Goal: Transaction & Acquisition: Purchase product/service

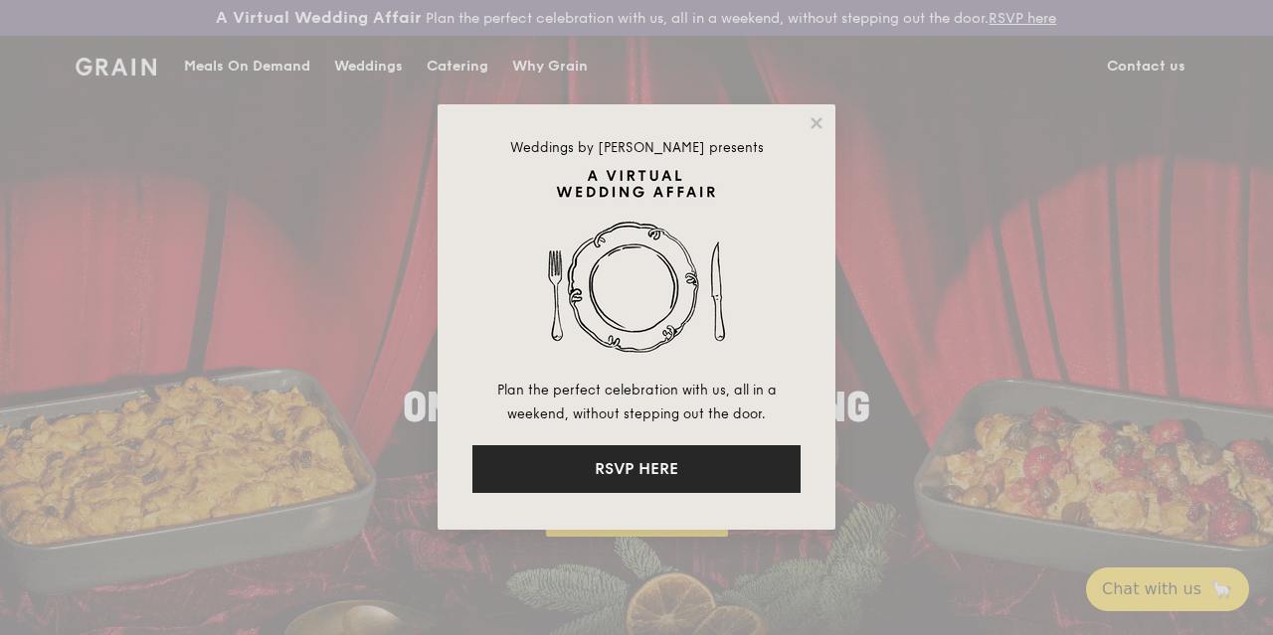
click at [684, 466] on button "RSVP HERE" at bounding box center [636, 469] width 328 height 48
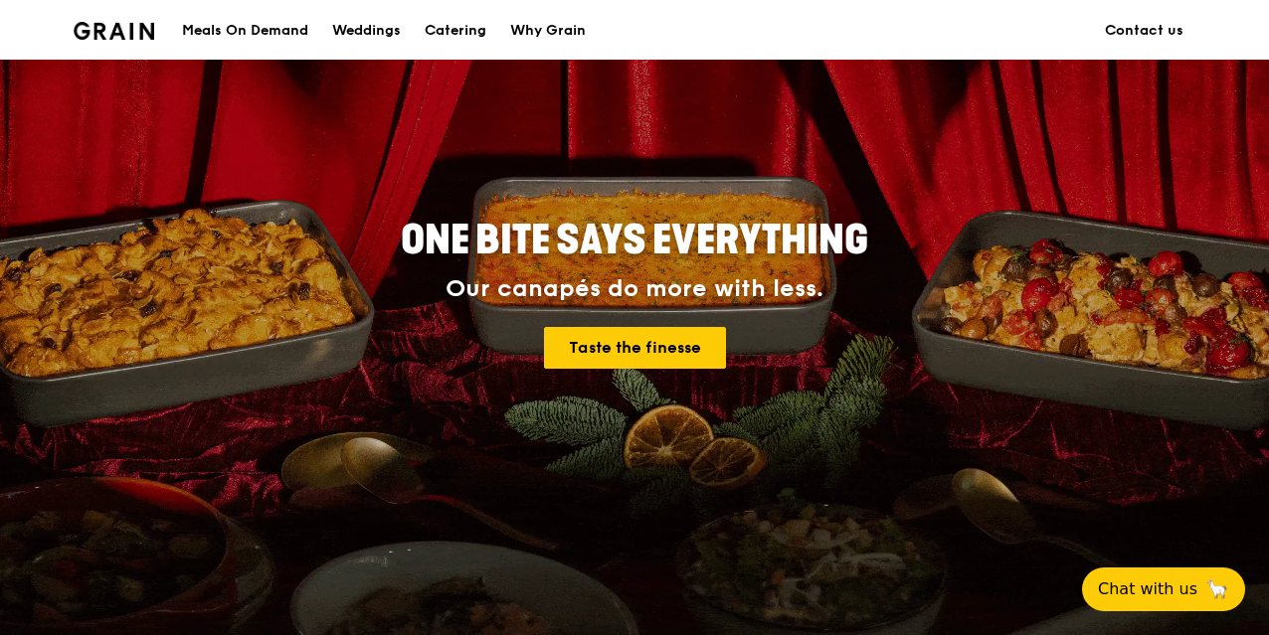
scroll to position [170, 0]
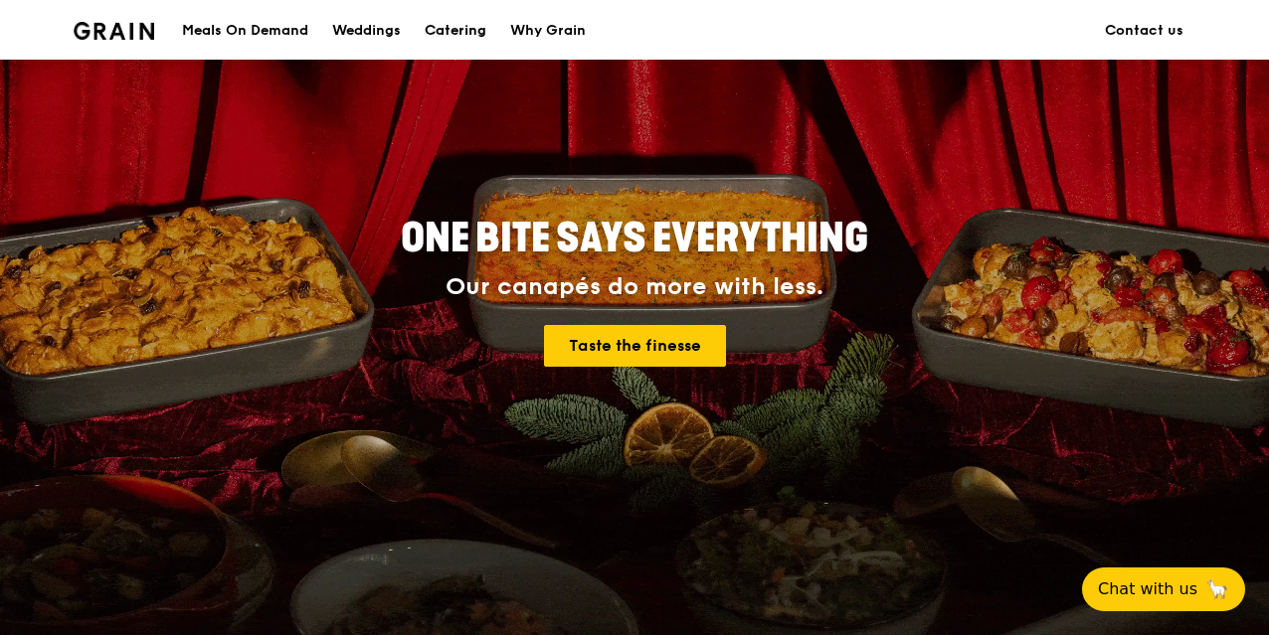
click at [464, 25] on div "Catering" at bounding box center [456, 31] width 62 height 60
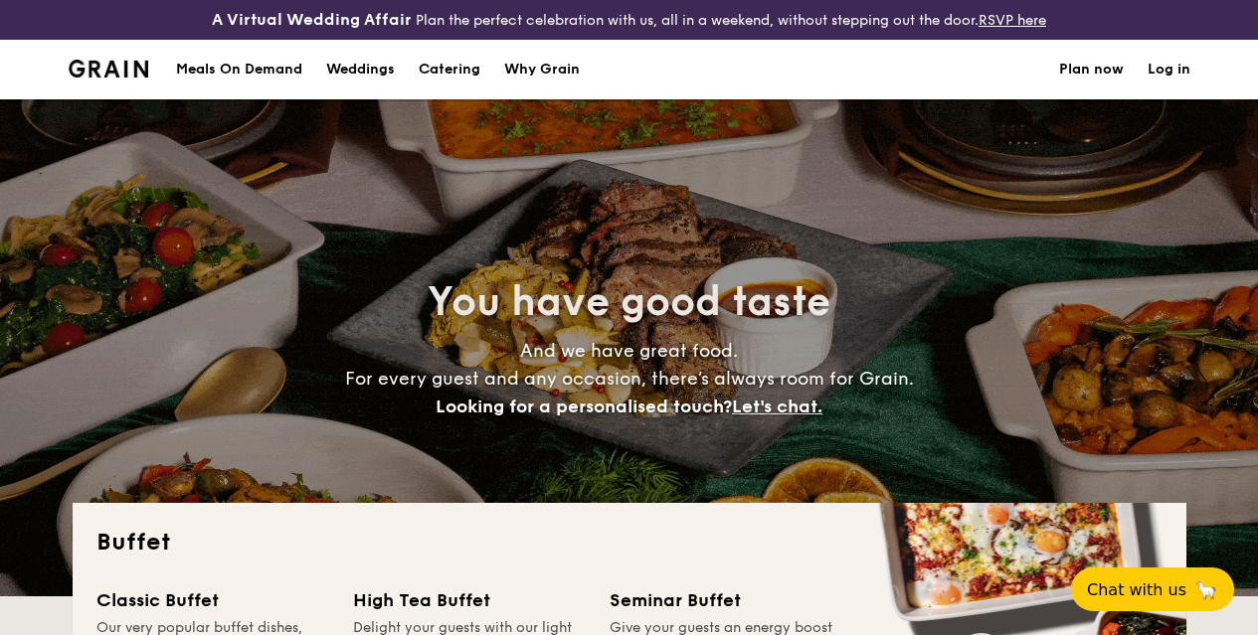
select select
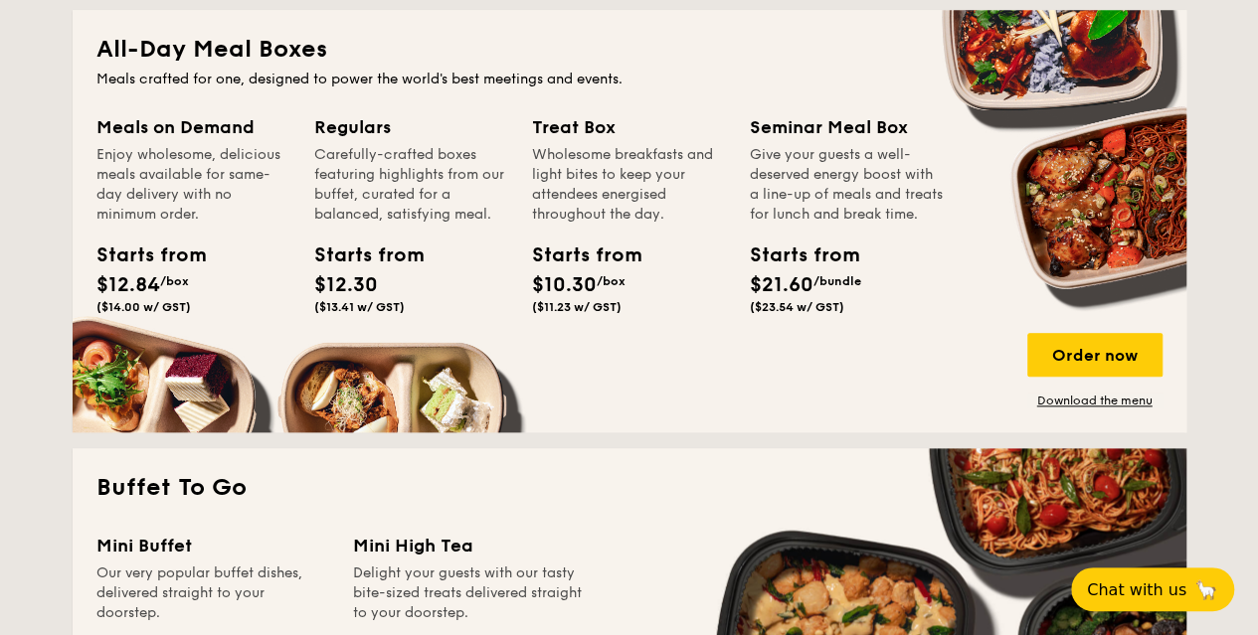
scroll to position [933, 0]
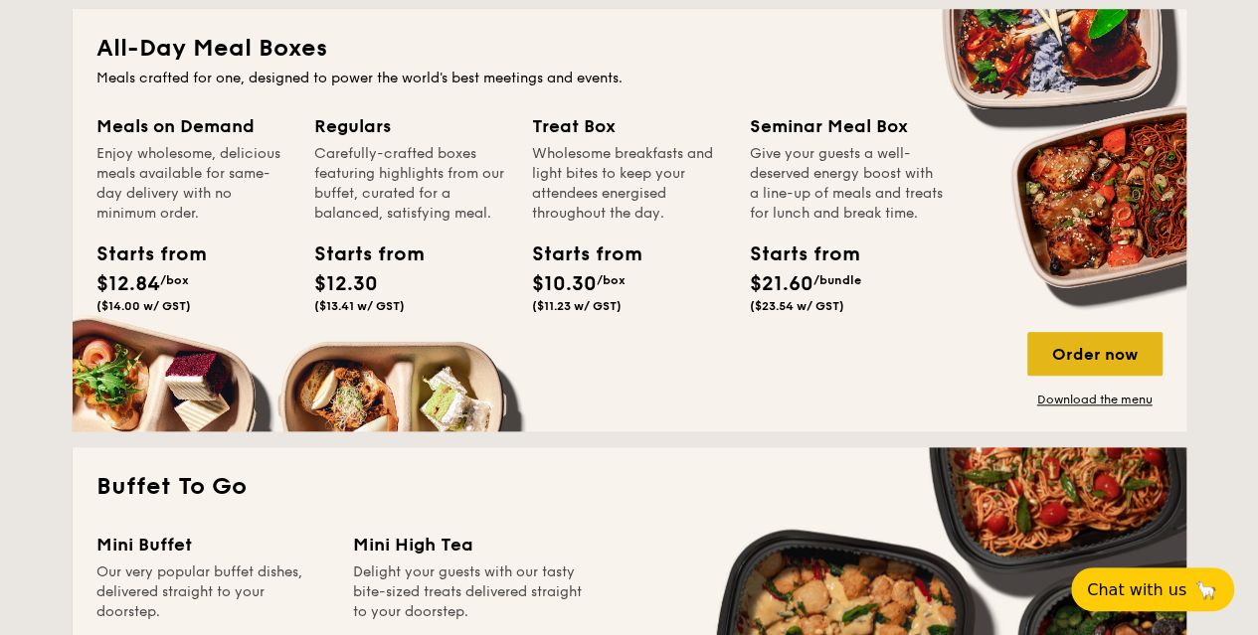
click at [1095, 373] on div "Order now" at bounding box center [1094, 354] width 135 height 44
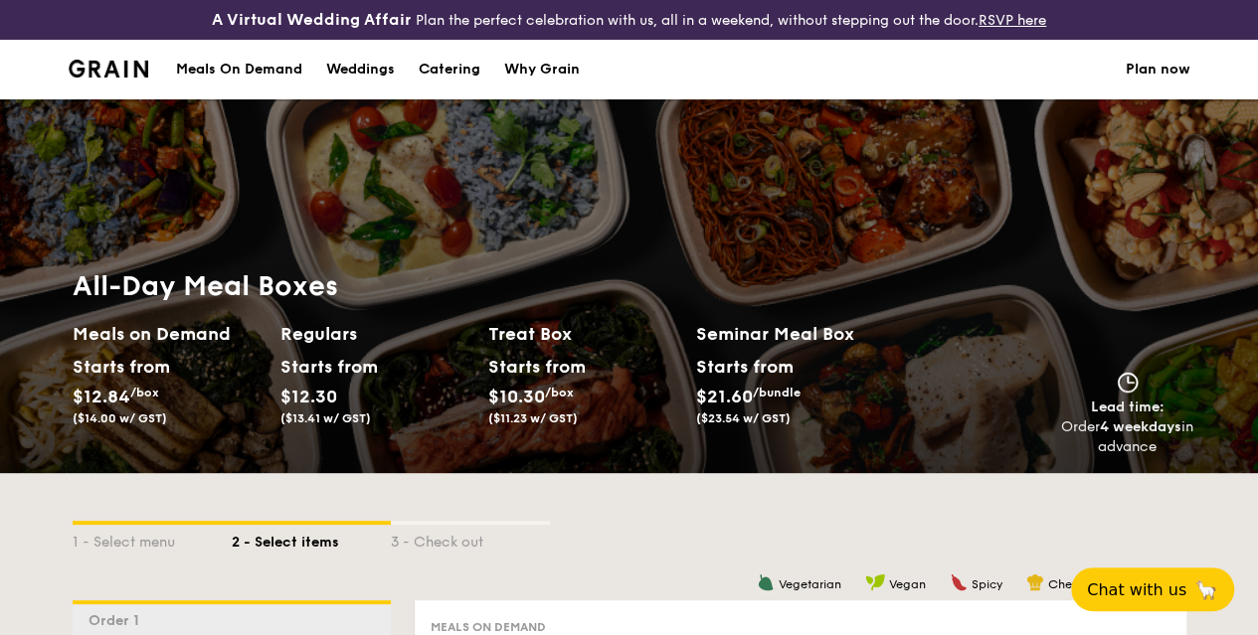
scroll to position [338, 0]
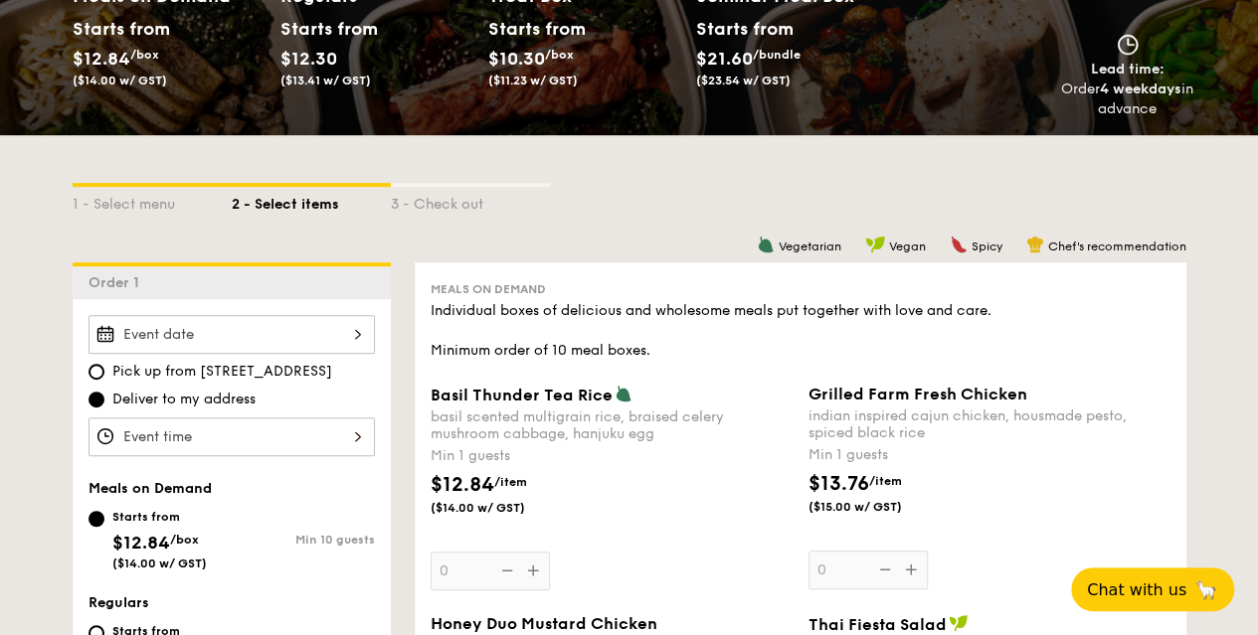
click at [203, 377] on span "Pick up from 5 Burn Road #05-01" at bounding box center [222, 372] width 220 height 20
click at [104, 377] on input "Pick up from 5 Burn Road #05-01" at bounding box center [96, 372] width 16 height 16
radio input "true"
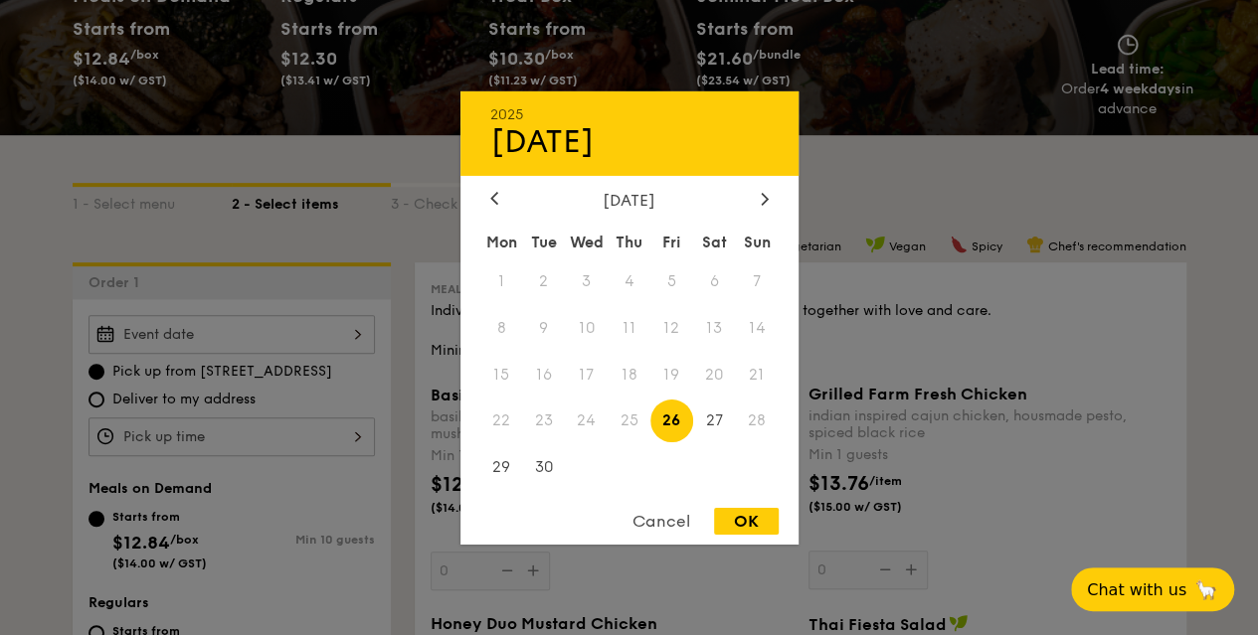
click at [201, 354] on div "2025 Sep 26 September 2025 Mon Tue Wed Thu Fri Sat Sun 1 2 3 4 5 6 7 8 9 10 11 …" at bounding box center [231, 334] width 286 height 39
click at [489, 462] on span "29" at bounding box center [501, 467] width 43 height 43
click at [209, 403] on div at bounding box center [629, 317] width 1258 height 635
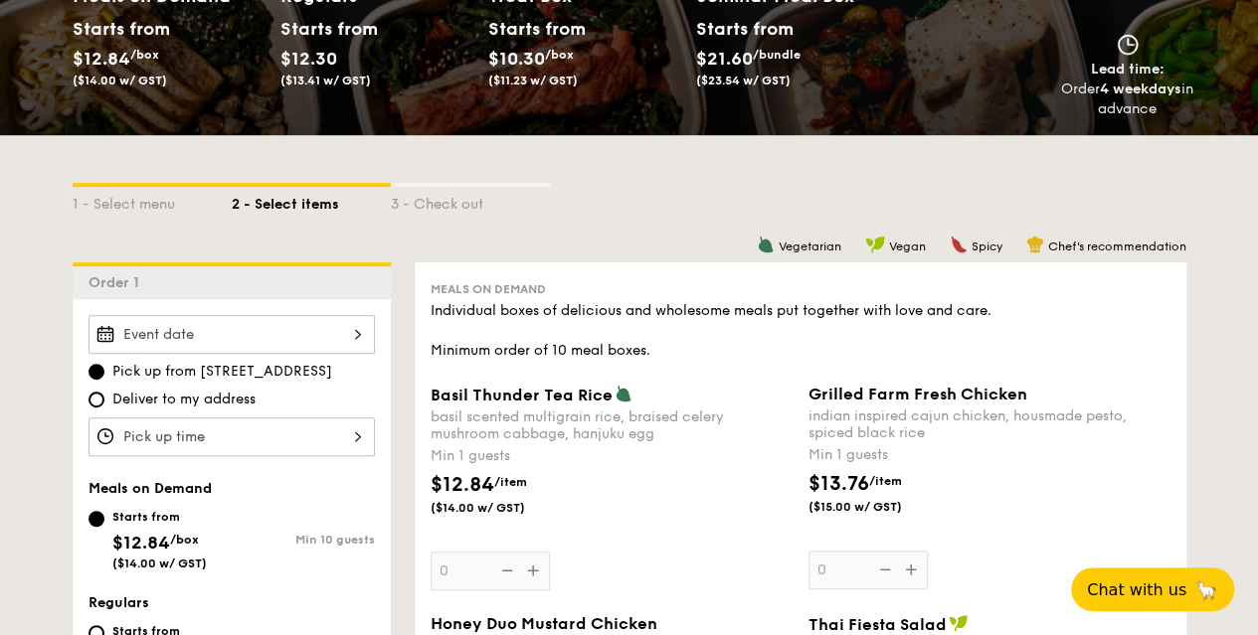
click at [227, 354] on div "2025 Sep 26 September 2025 Mon Tue Wed Thu Fri Sat Sun 1 2 3 4 5 6 7 8 9 10 11 …" at bounding box center [231, 334] width 286 height 39
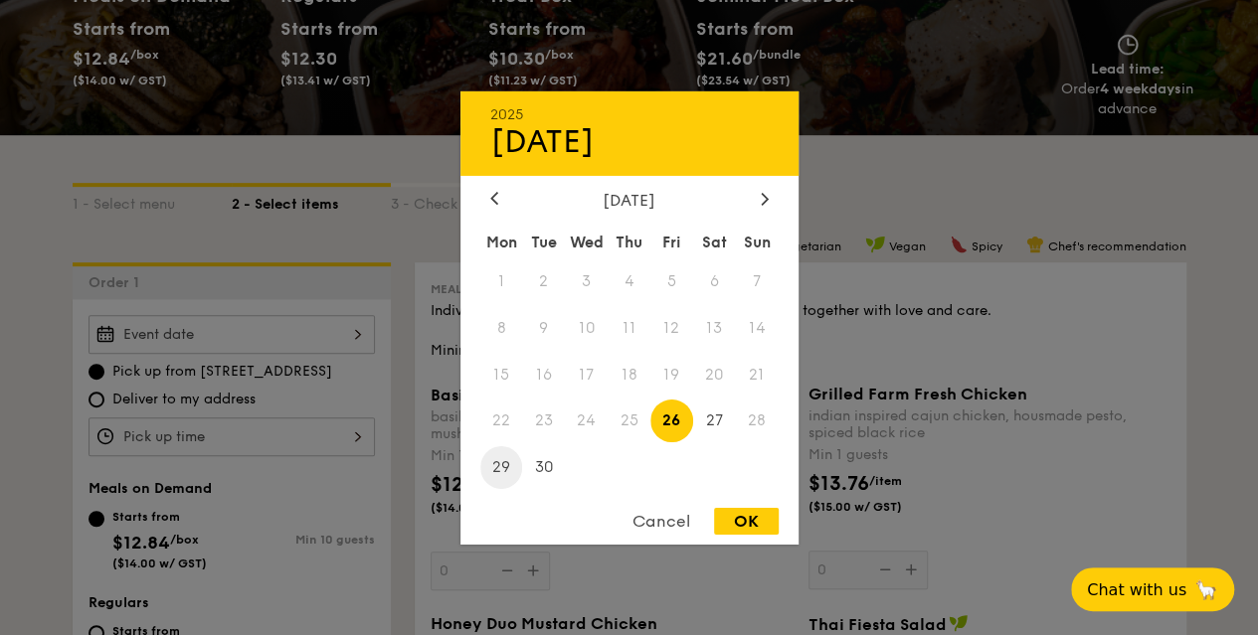
click at [500, 466] on span "29" at bounding box center [501, 467] width 43 height 43
click at [760, 531] on div "OK" at bounding box center [746, 521] width 65 height 27
type input "Sep 29, 2025"
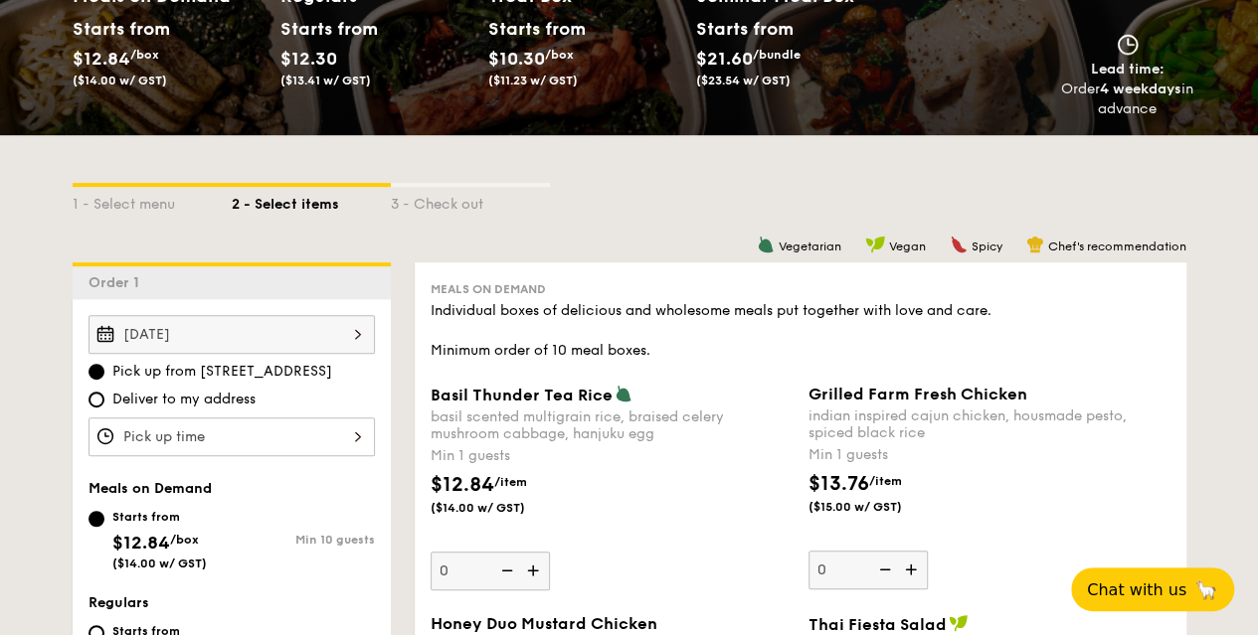
click at [213, 408] on span "Deliver to my address" at bounding box center [183, 400] width 143 height 20
click at [104, 408] on input "Deliver to my address" at bounding box center [96, 400] width 16 height 16
radio input "true"
click at [279, 444] on div at bounding box center [231, 437] width 286 height 39
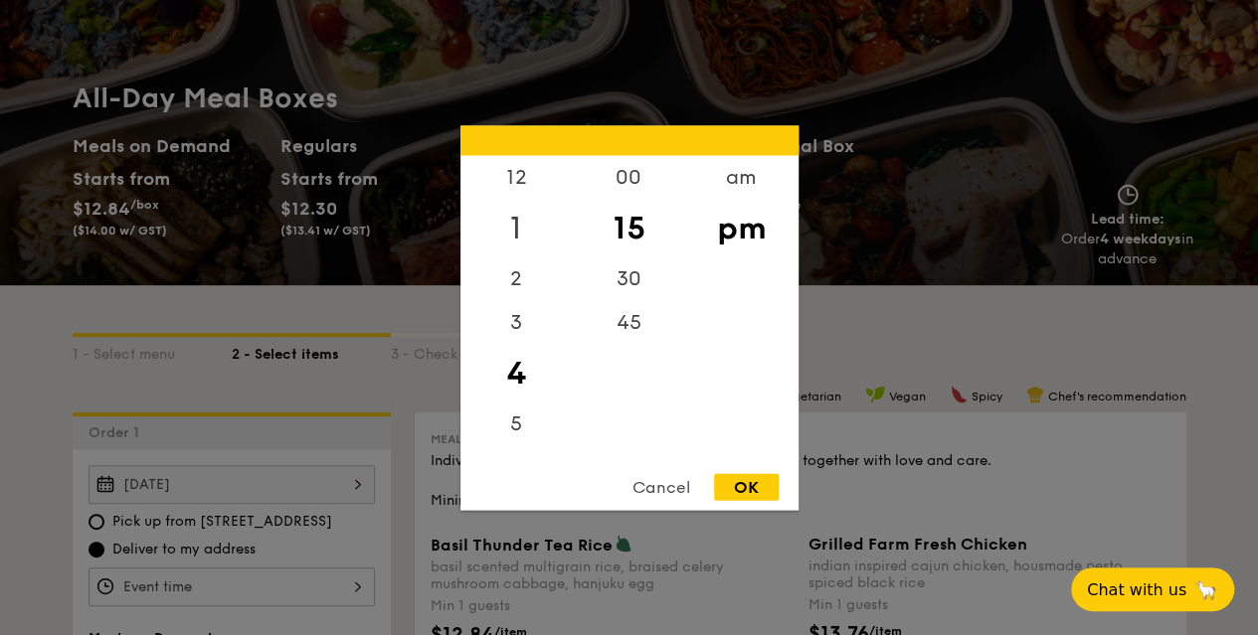
scroll to position [183, 0]
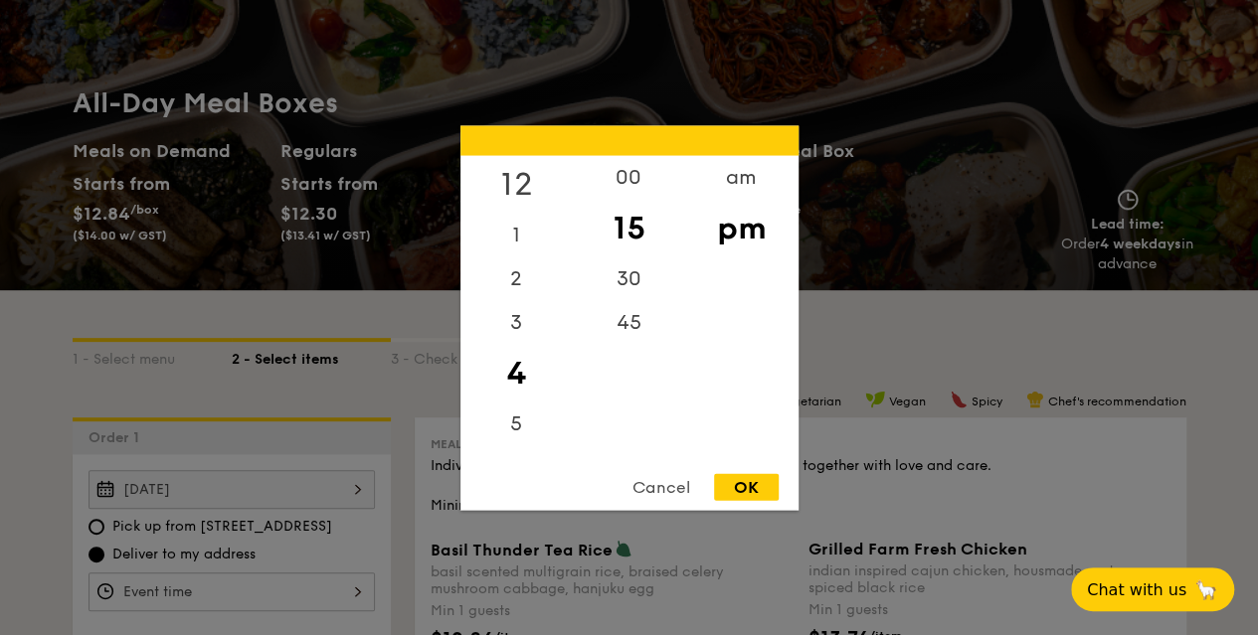
click at [515, 176] on div "12" at bounding box center [516, 184] width 112 height 58
click at [638, 186] on div "00" at bounding box center [629, 184] width 112 height 58
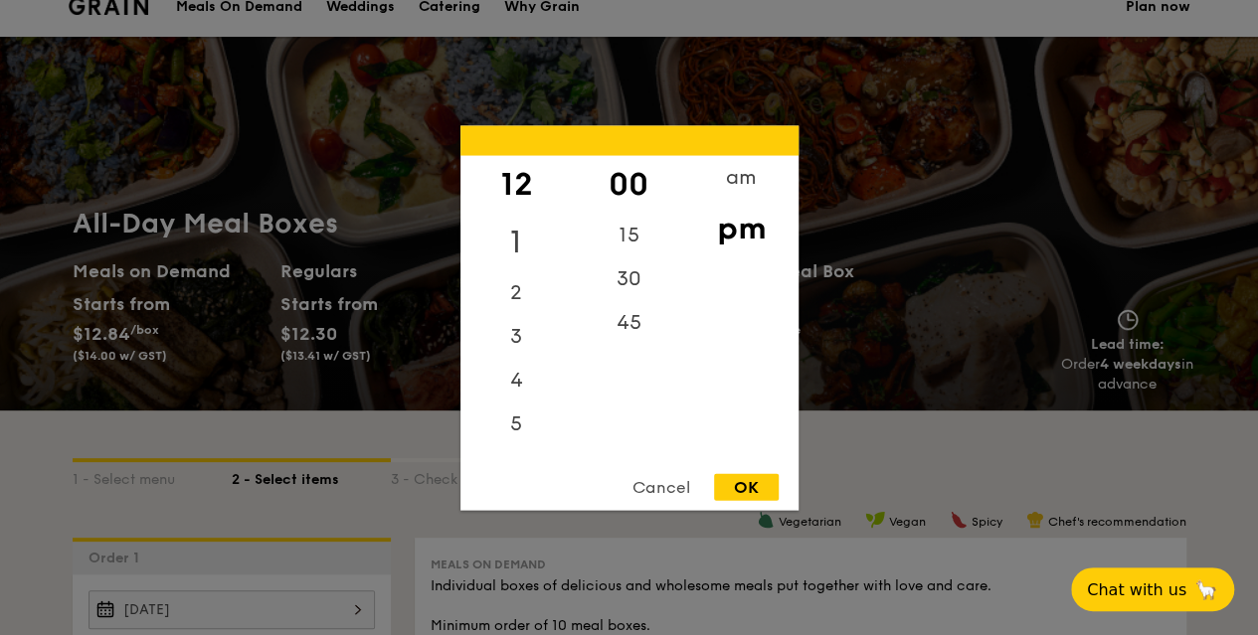
scroll to position [0, 0]
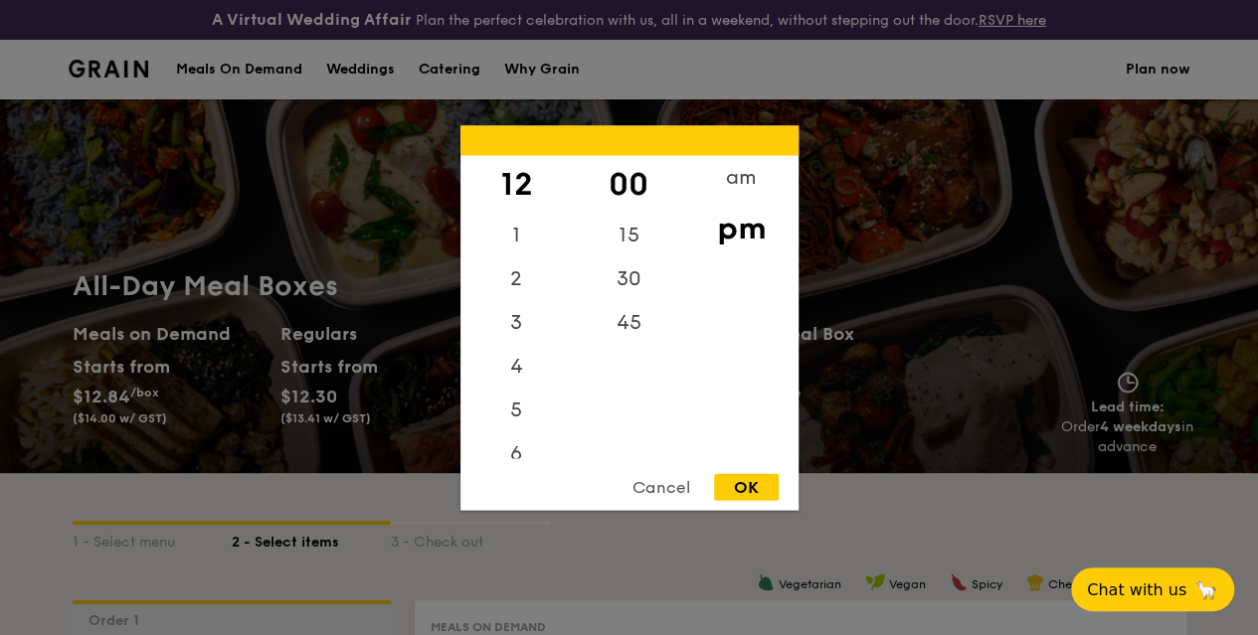
click at [739, 482] on div "OK" at bounding box center [746, 486] width 65 height 27
type input "12:00PM"
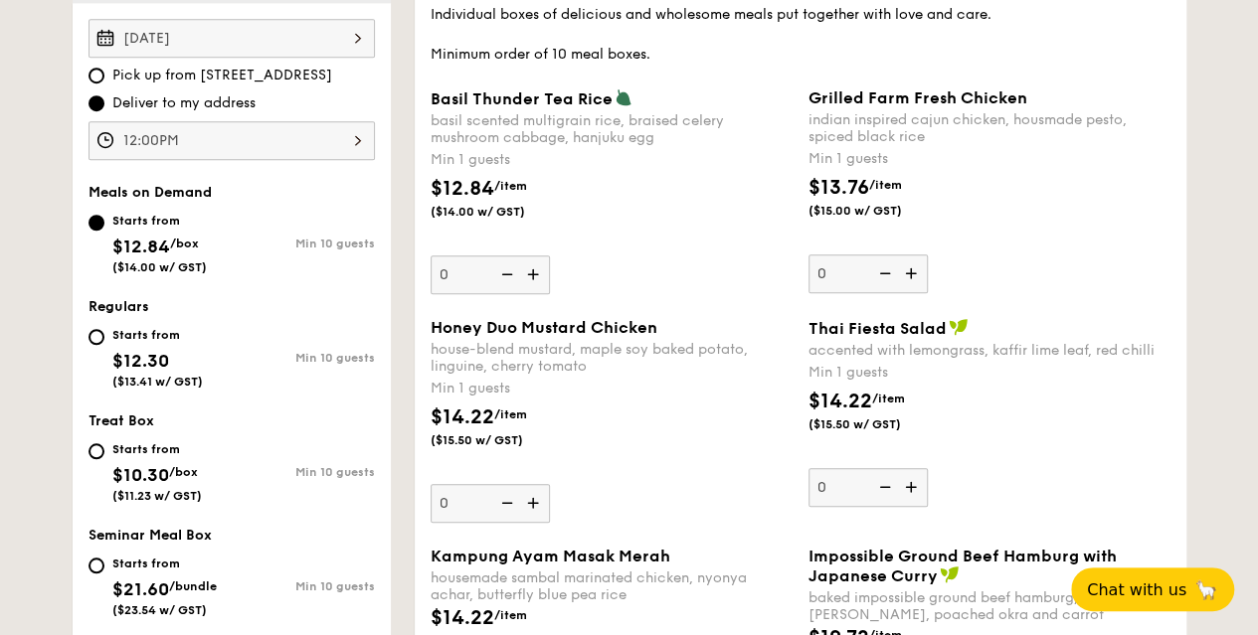
scroll to position [821, 0]
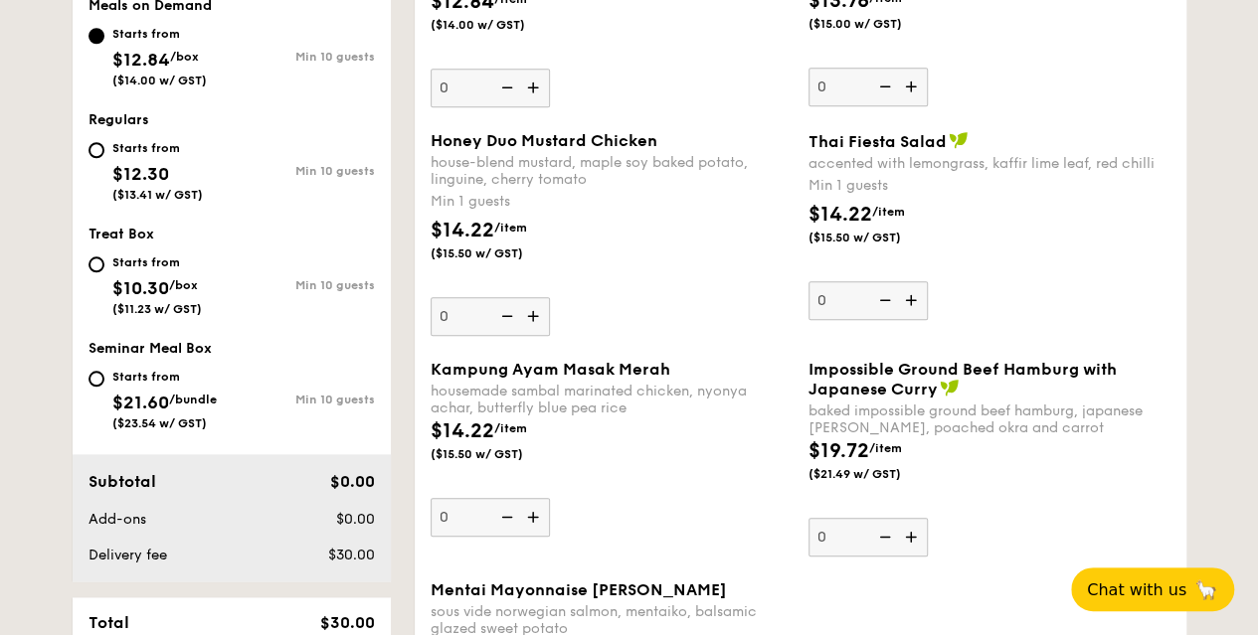
click at [241, 389] on div "Starts from $21.60 /bundle ($23.54 w/ GST) Min 10 guests" at bounding box center [231, 398] width 286 height 66
click at [247, 404] on div "Min 10 guests" at bounding box center [303, 398] width 143 height 18
click at [104, 387] on input "Starts from $21.60 /bundle ($23.54 w/ GST) Min 10 guests" at bounding box center [96, 379] width 16 height 16
radio input "true"
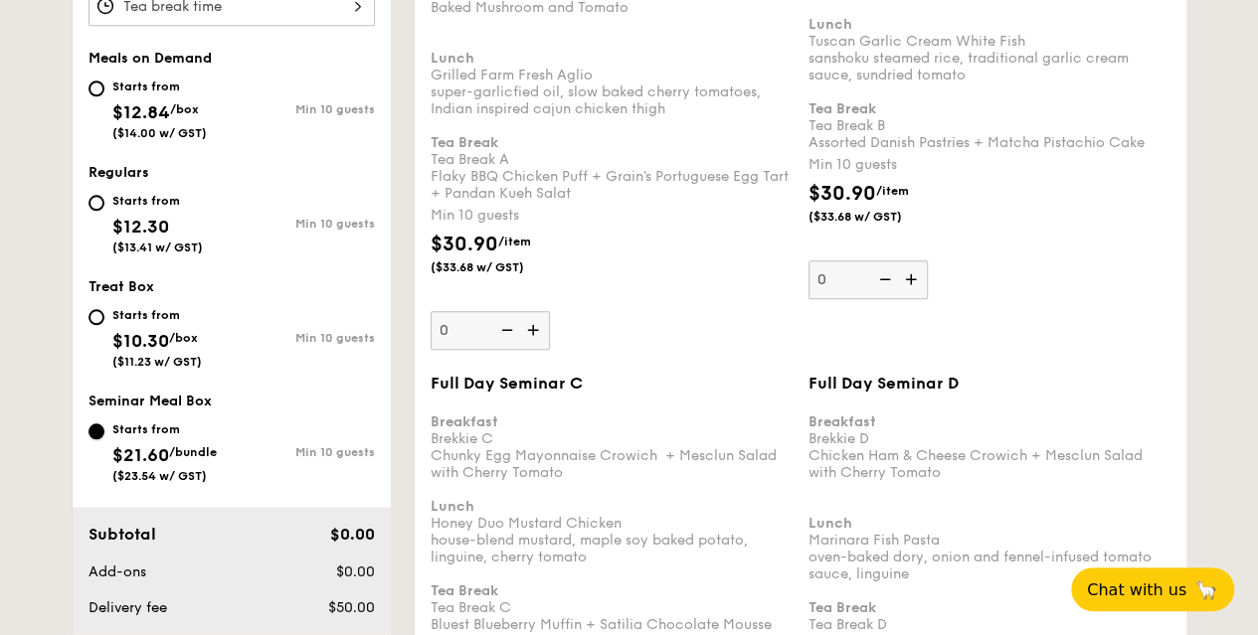
scroll to position [893, 0]
click at [182, 117] on span "/box" at bounding box center [184, 110] width 29 height 14
click at [104, 97] on input "Starts from $12.84 /box ($14.00 w/ GST) Min 10 guests" at bounding box center [96, 90] width 16 height 16
radio input "true"
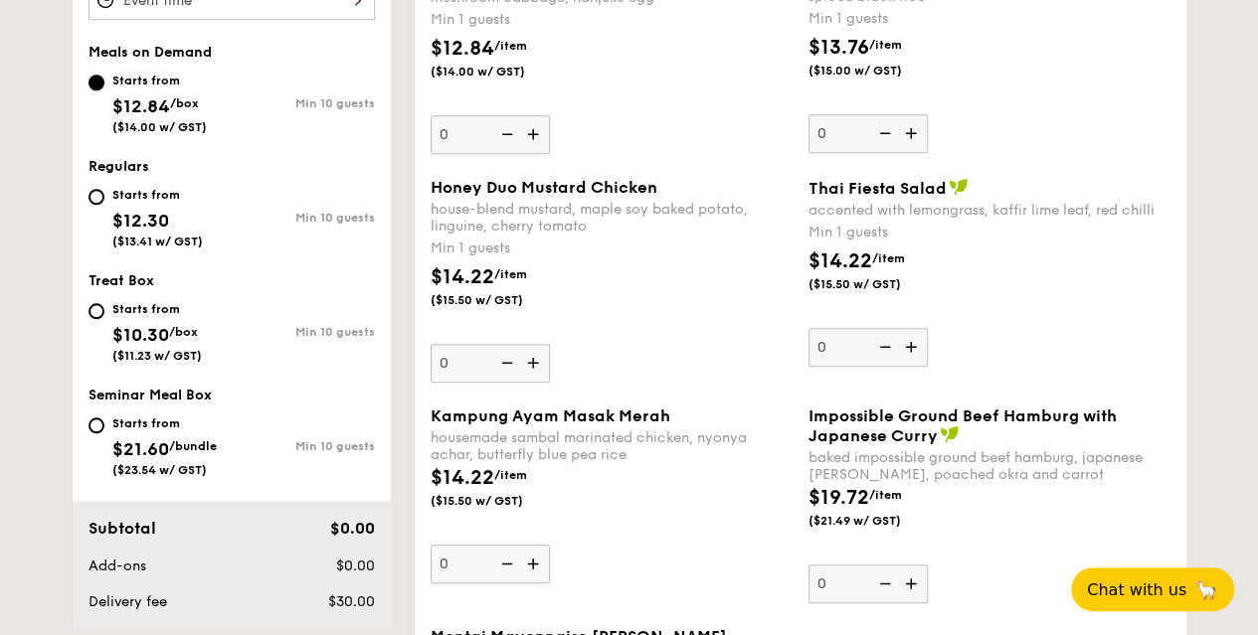
scroll to position [741, 0]
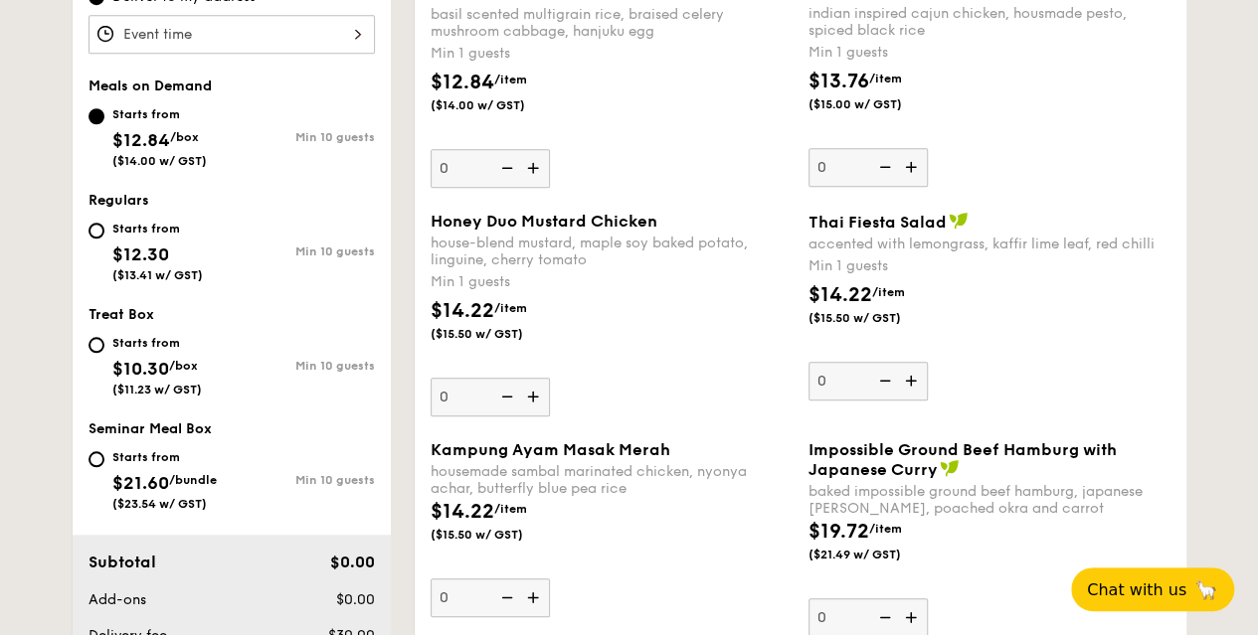
click at [195, 253] on div "Starts from $12.30 ($13.41 w/ GST)" at bounding box center [157, 250] width 90 height 66
click at [104, 239] on input "Starts from $12.30 ($13.41 w/ GST) Min 10 guests" at bounding box center [96, 231] width 16 height 16
radio input "true"
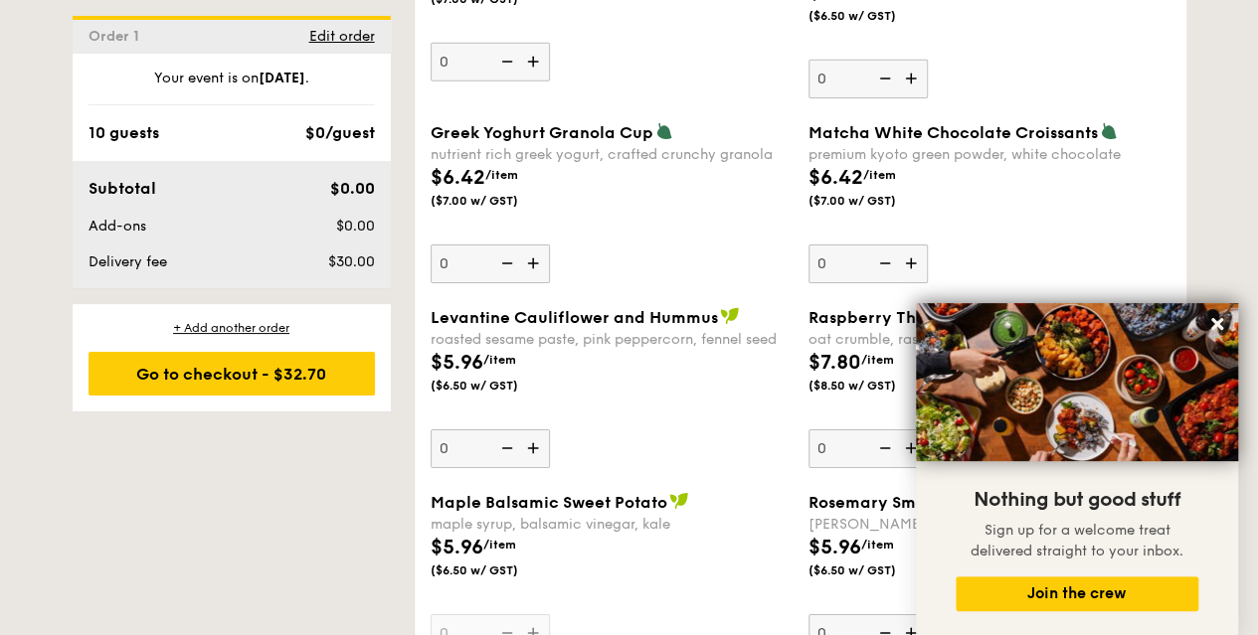
scroll to position [3211, 0]
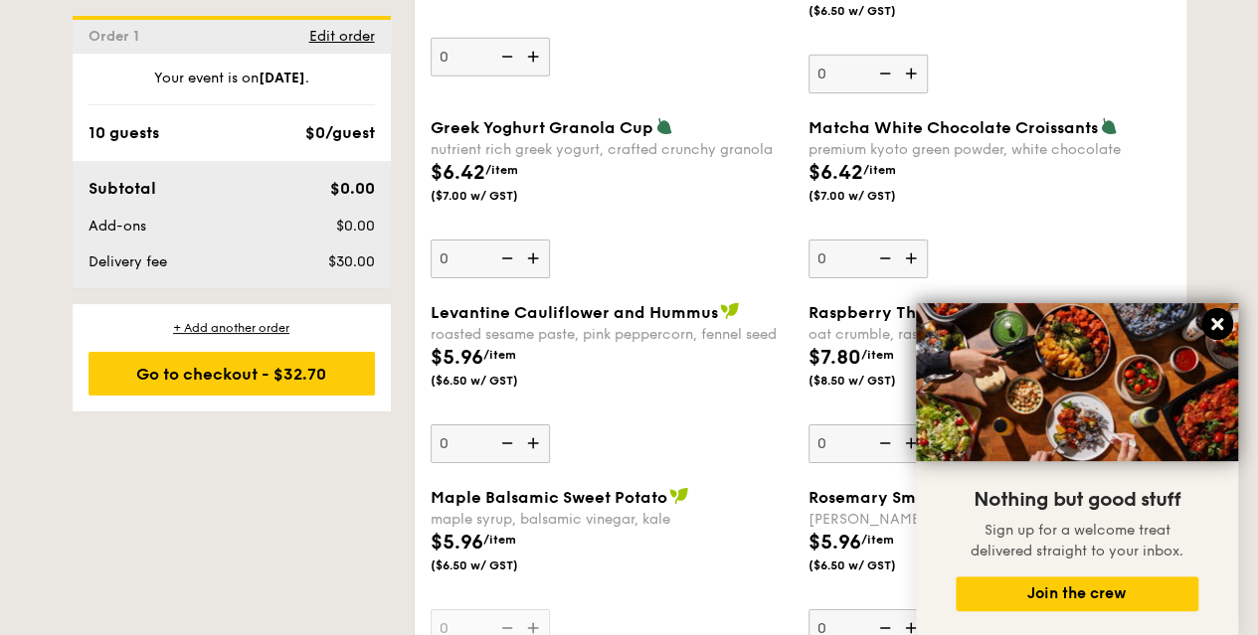
click at [1217, 333] on icon at bounding box center [1217, 324] width 18 height 18
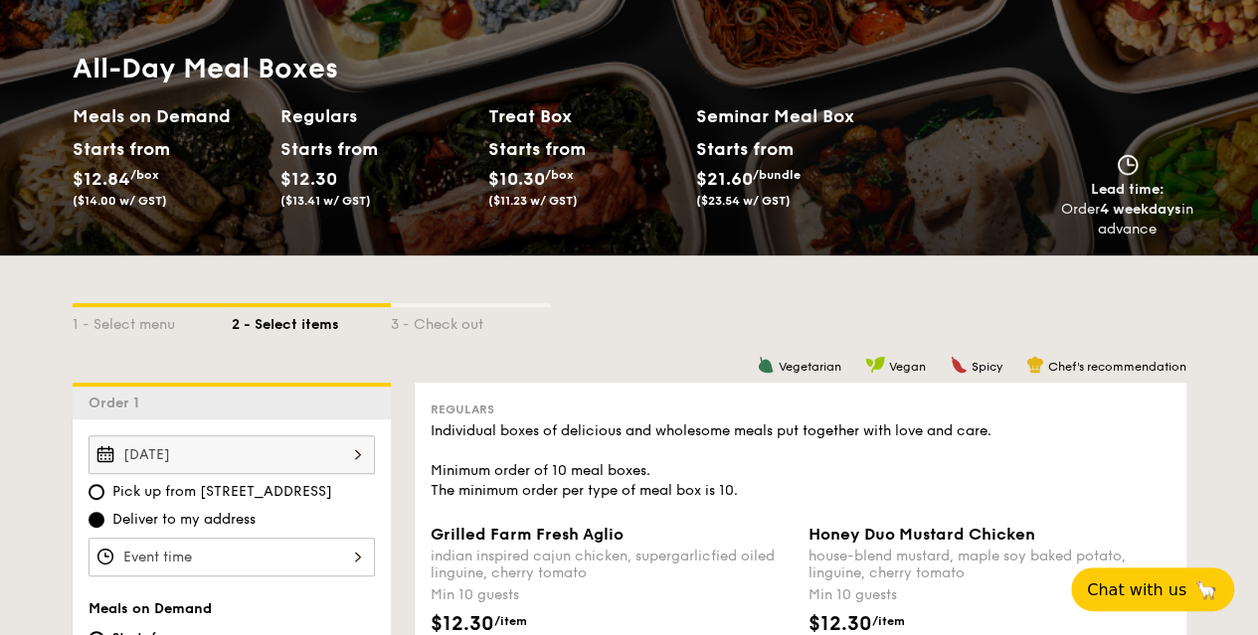
scroll to position [0, 0]
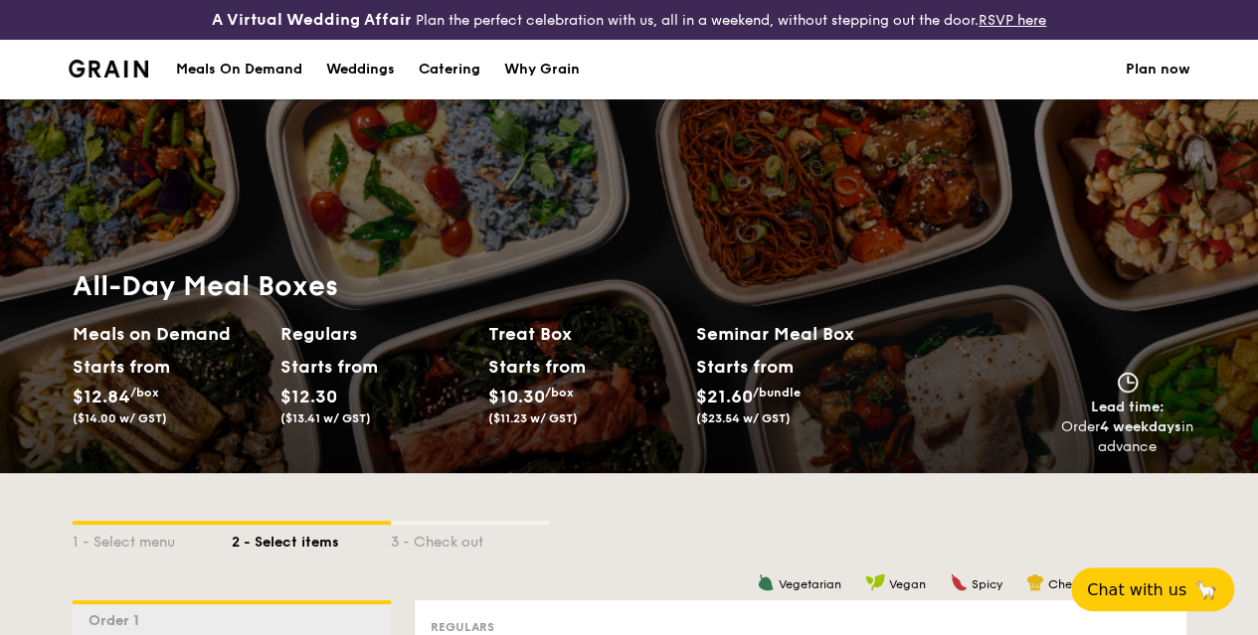
click at [139, 78] on img at bounding box center [109, 69] width 81 height 18
